Goal: Task Accomplishment & Management: Use online tool/utility

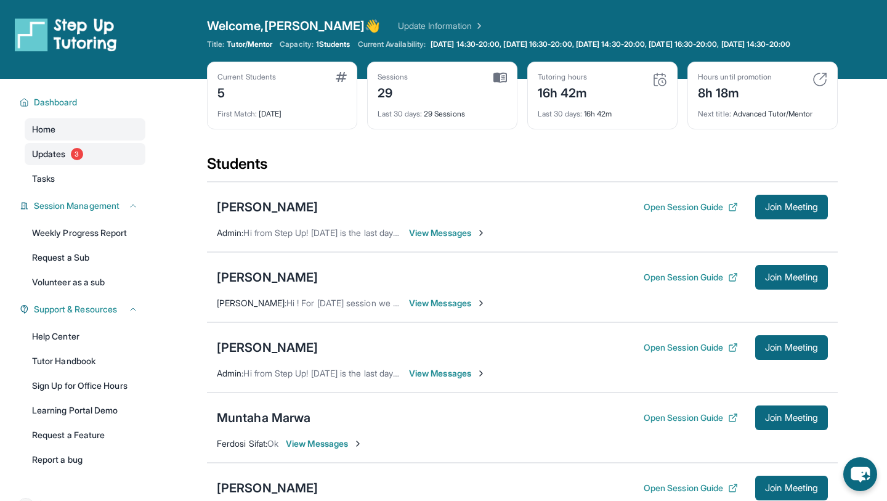
click at [62, 160] on span "Updates" at bounding box center [49, 154] width 34 height 12
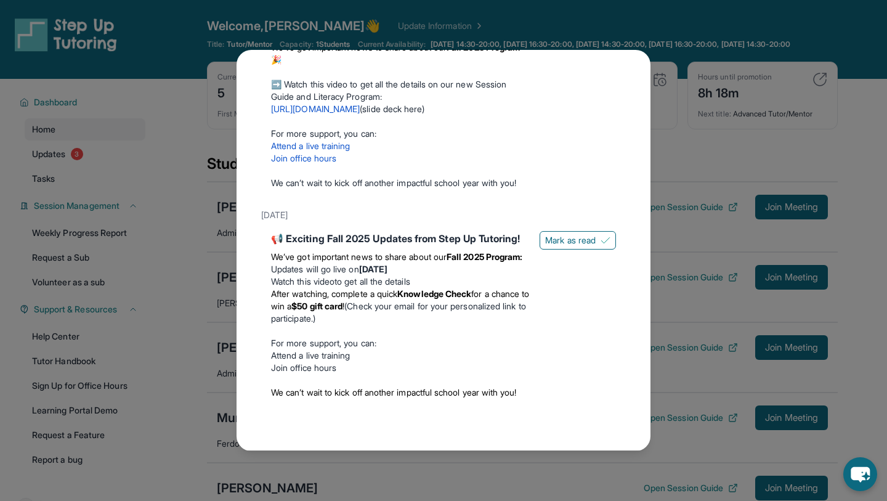
scroll to position [252, 0]
click at [555, 234] on span "Mark as read" at bounding box center [570, 240] width 51 height 12
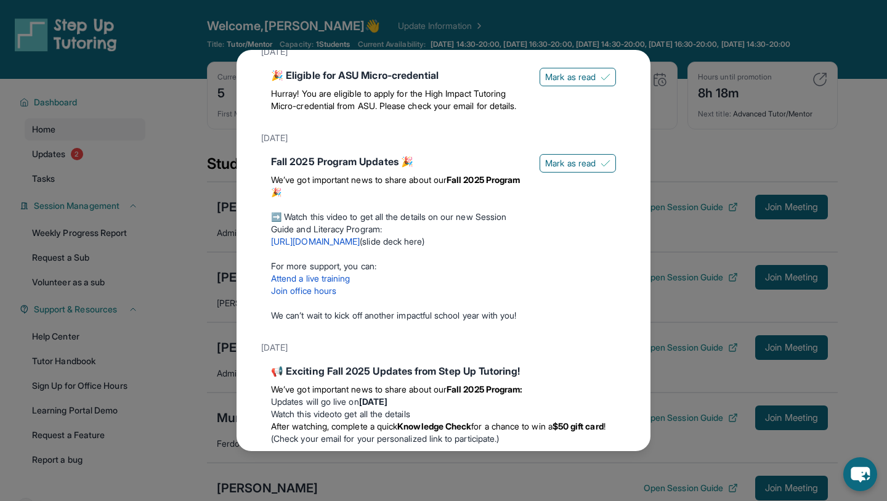
scroll to position [0, 0]
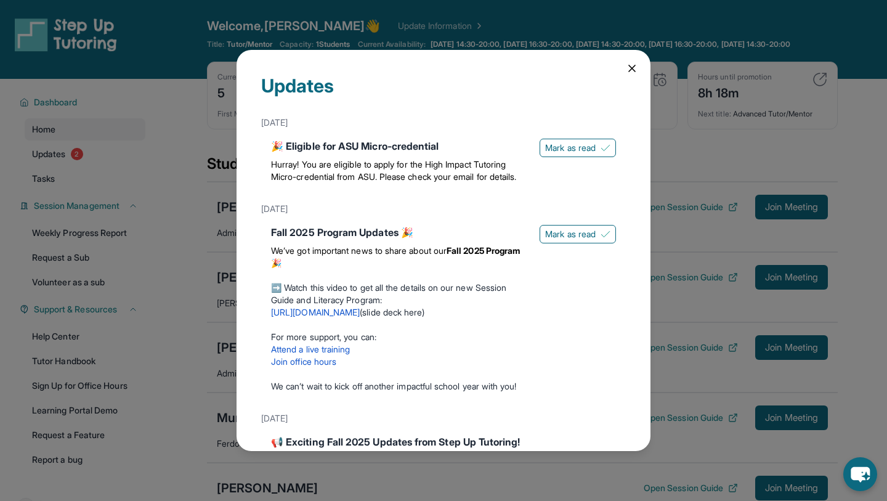
click at [625, 66] on div "Updates [DATE] 🎉 Eligible for ASU Micro-credential Hurray! You are eligible to …" at bounding box center [444, 250] width 414 height 400
click at [630, 65] on icon at bounding box center [632, 68] width 12 height 12
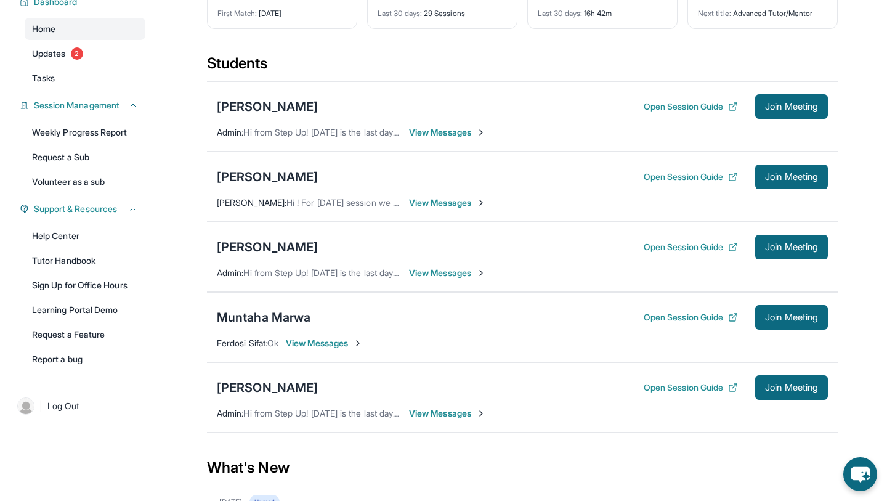
scroll to position [109, 0]
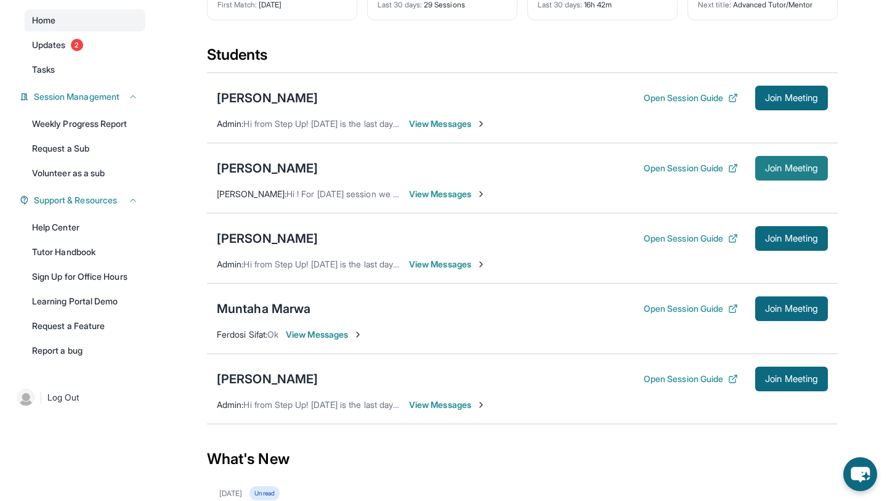
click at [765, 172] on span "Join Meeting" at bounding box center [791, 167] width 53 height 7
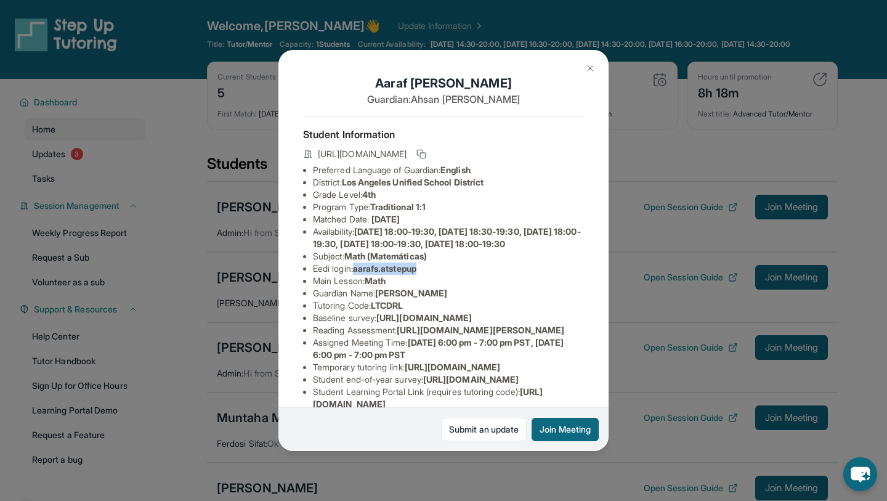
click at [589, 69] on img at bounding box center [590, 68] width 10 height 10
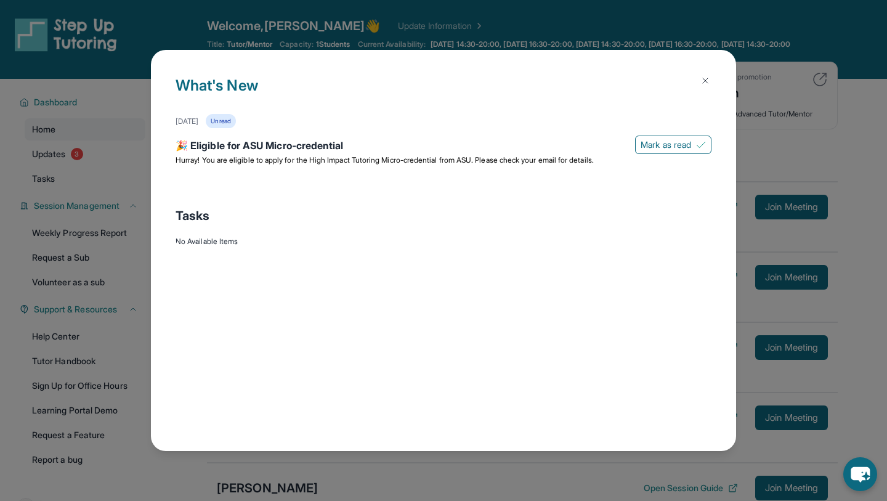
click at [706, 79] on img at bounding box center [705, 81] width 10 height 10
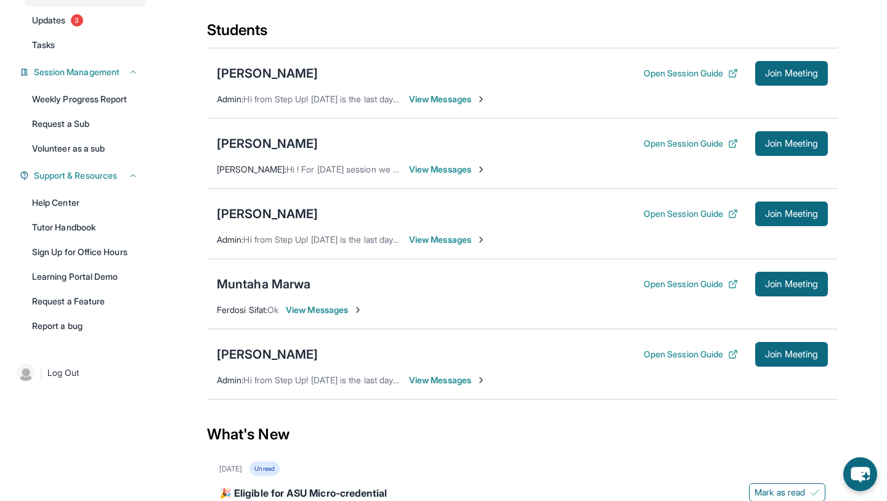
scroll to position [134, 0]
click at [765, 147] on span "Join Meeting" at bounding box center [791, 142] width 53 height 7
